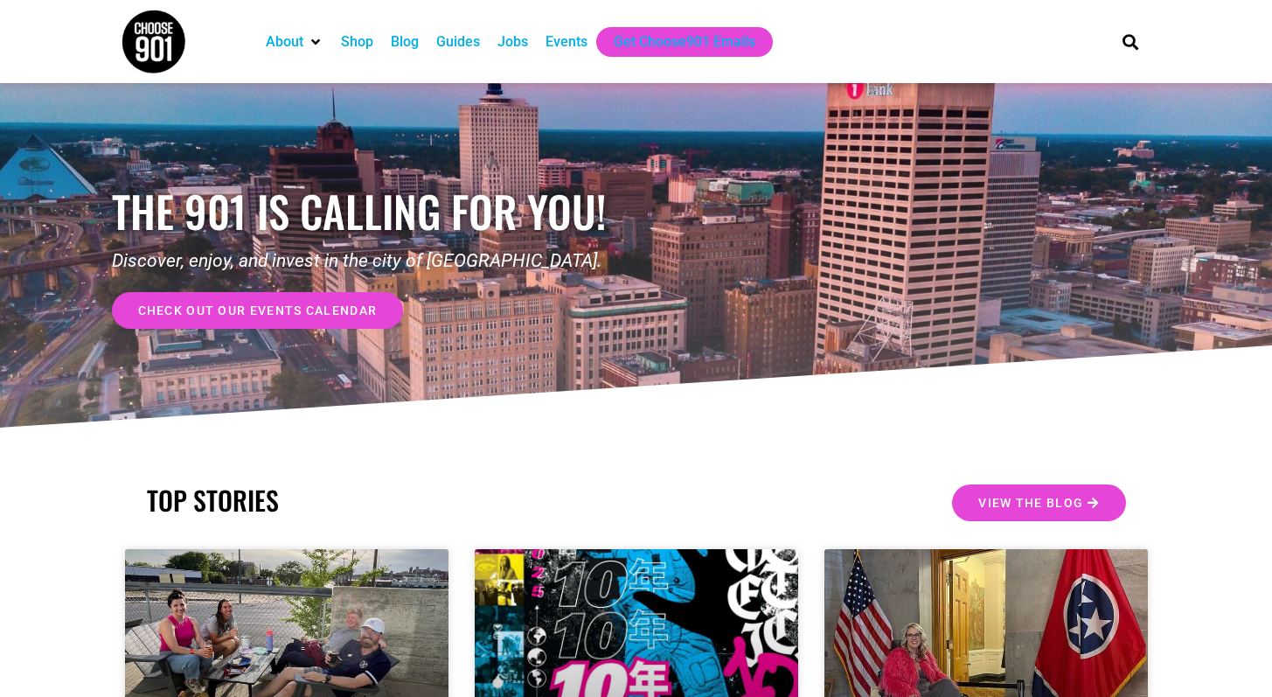
click at [515, 42] on div "Jobs" at bounding box center [512, 41] width 31 height 21
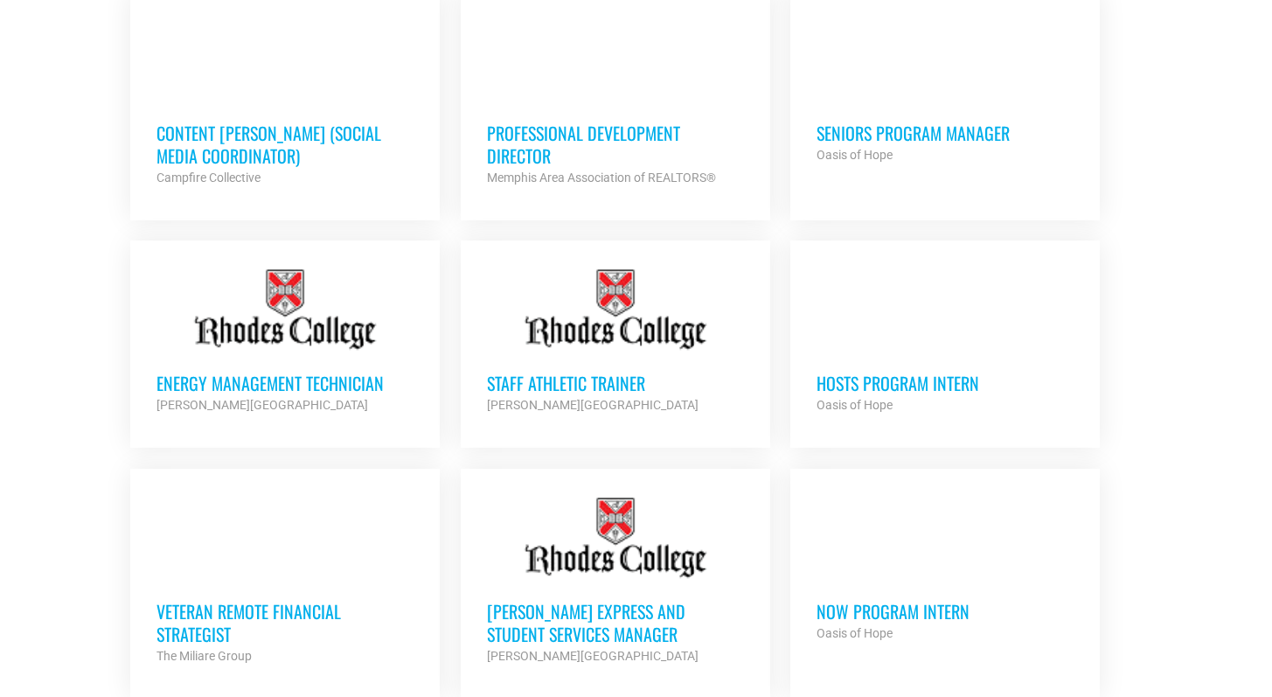
scroll to position [965, 0]
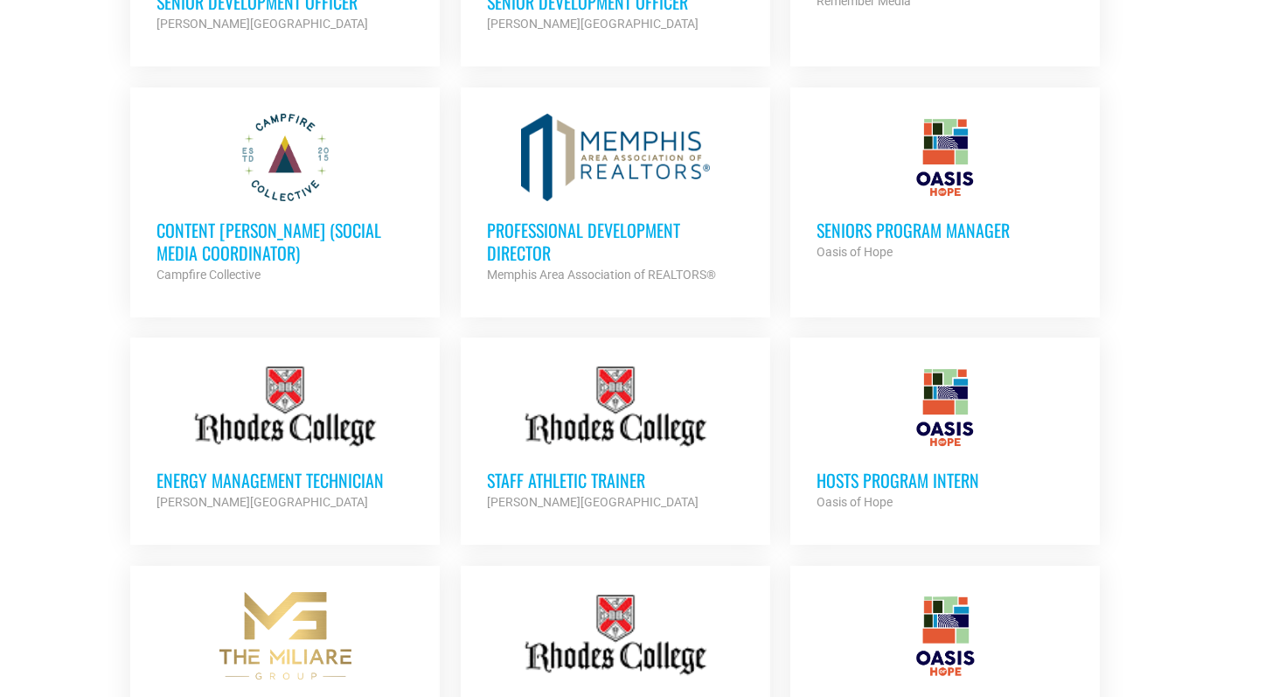
click at [899, 230] on h3 "Seniors Program Manager" at bounding box center [944, 230] width 257 height 23
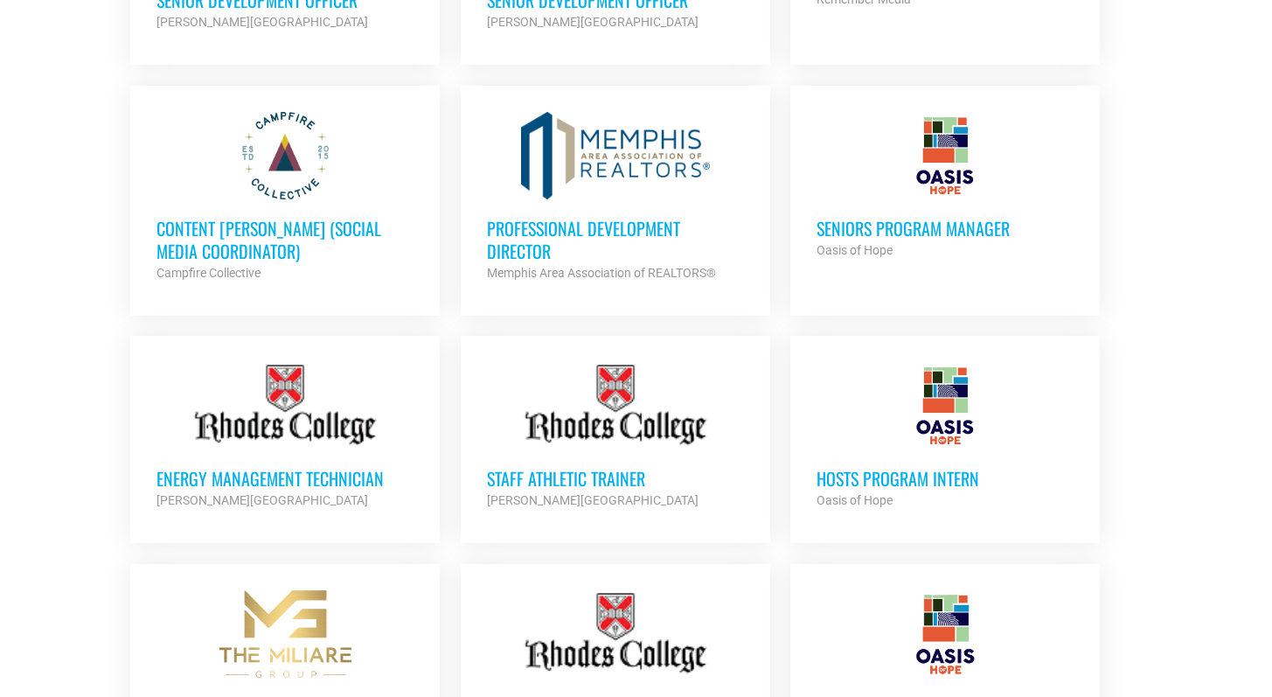
scroll to position [967, 0]
click at [535, 219] on h3 "Professional Development Director" at bounding box center [615, 239] width 257 height 45
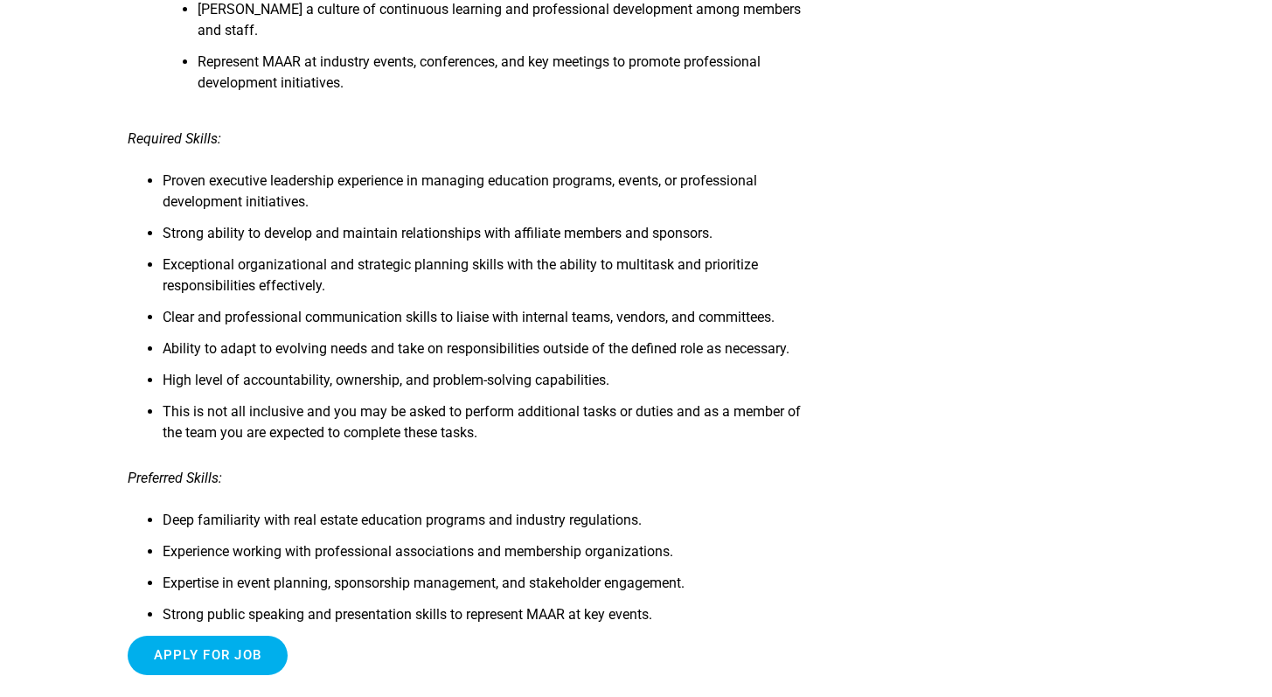
scroll to position [816, 0]
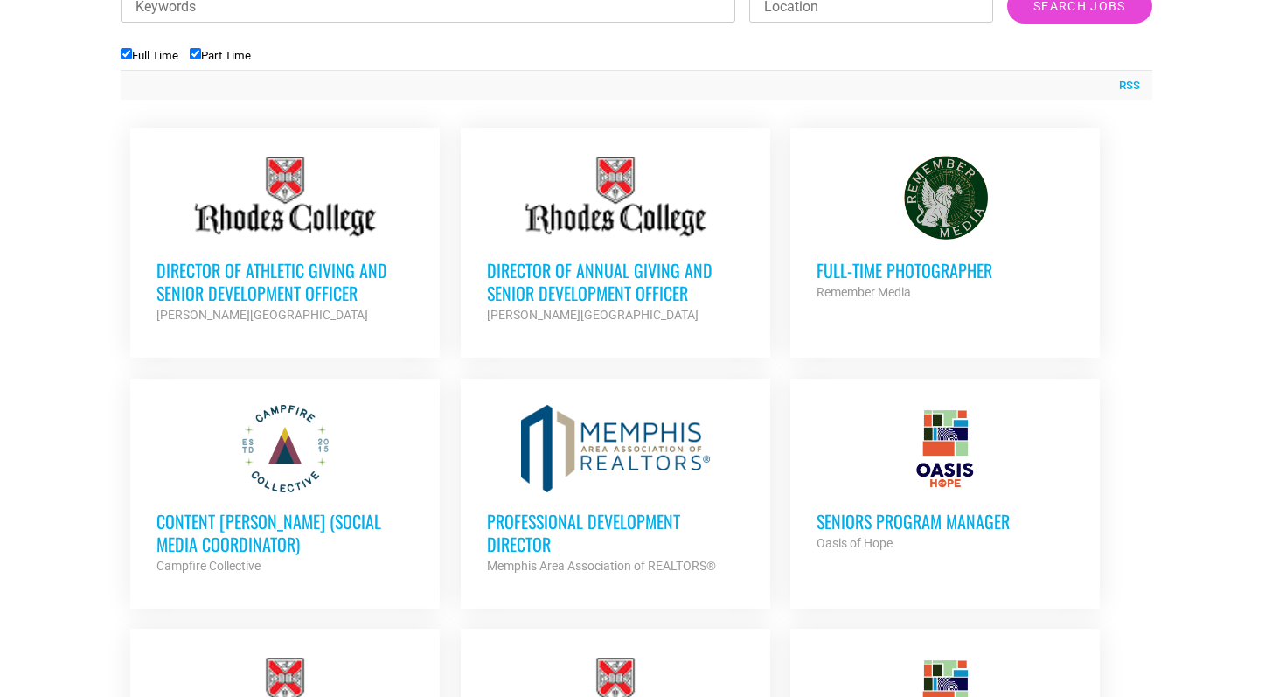
scroll to position [673, 0]
click at [210, 520] on h3 "Content [PERSON_NAME] (Social Media Coordinator)" at bounding box center [284, 532] width 257 height 45
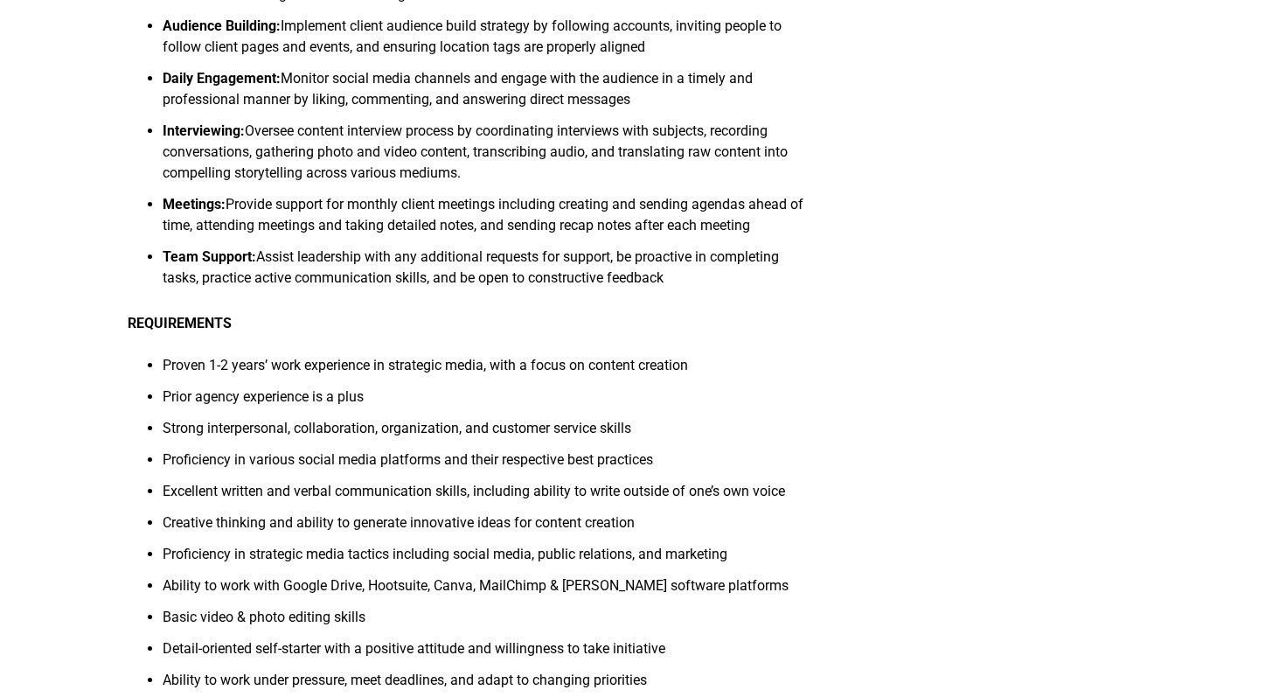
scroll to position [604, 0]
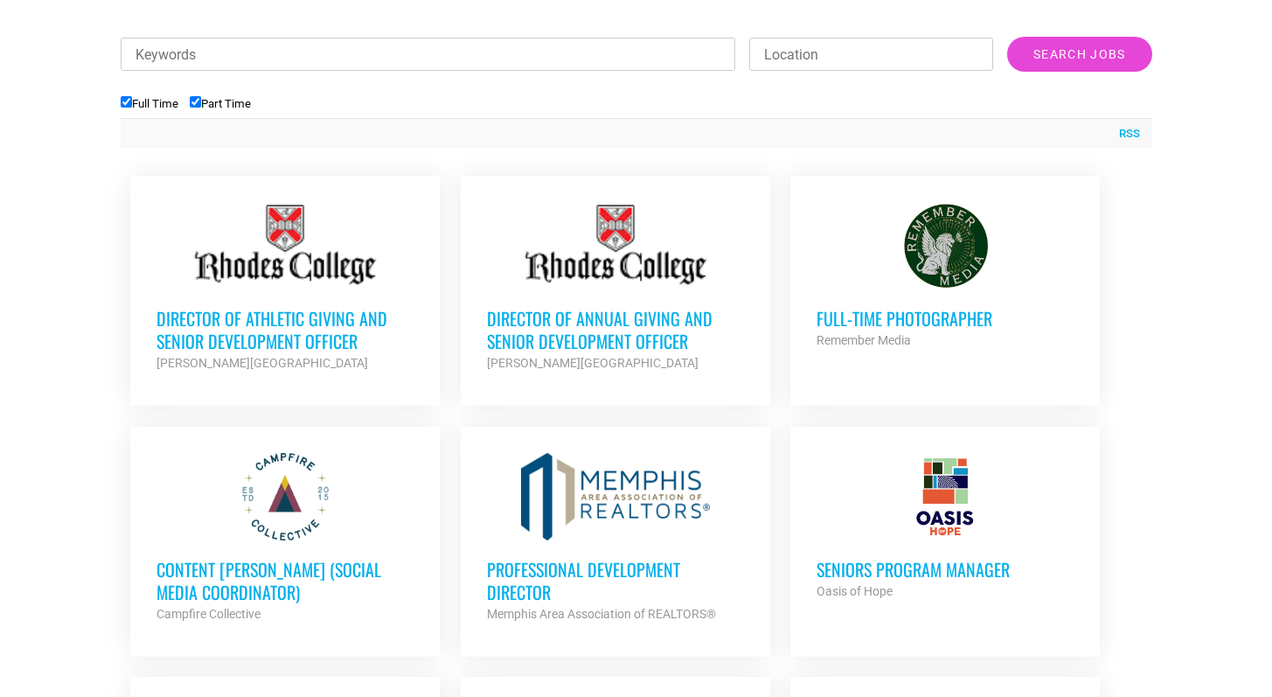
scroll to position [673, 0]
